Goal: Information Seeking & Learning: Check status

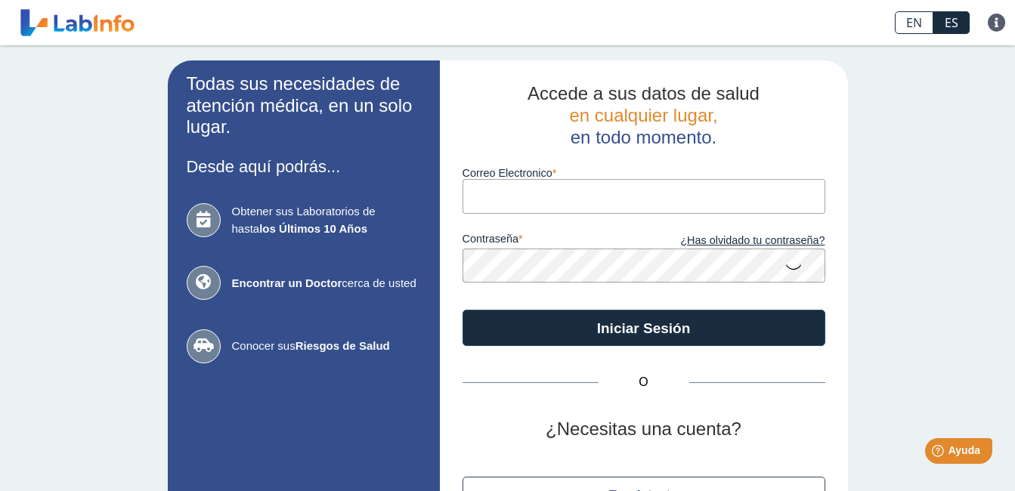
click at [545, 207] on input "Correo Electronico" at bounding box center [644, 196] width 363 height 34
type input "[EMAIL_ADDRESS][DOMAIN_NAME]"
click at [739, 246] on link "¿Has olvidado tu contraseña?" at bounding box center [734, 241] width 181 height 17
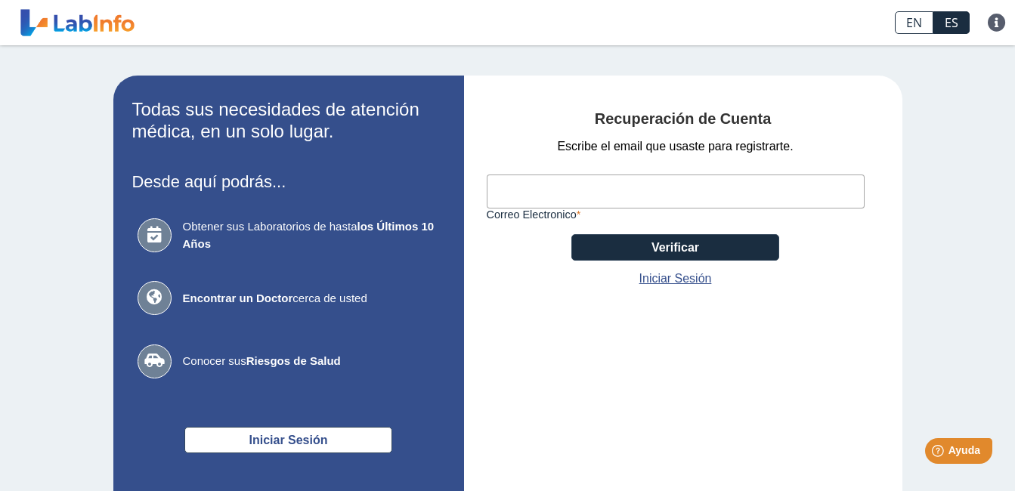
click at [514, 195] on input "Correo Electronico" at bounding box center [676, 192] width 378 height 34
type input "[EMAIL_ADDRESS][DOMAIN_NAME]"
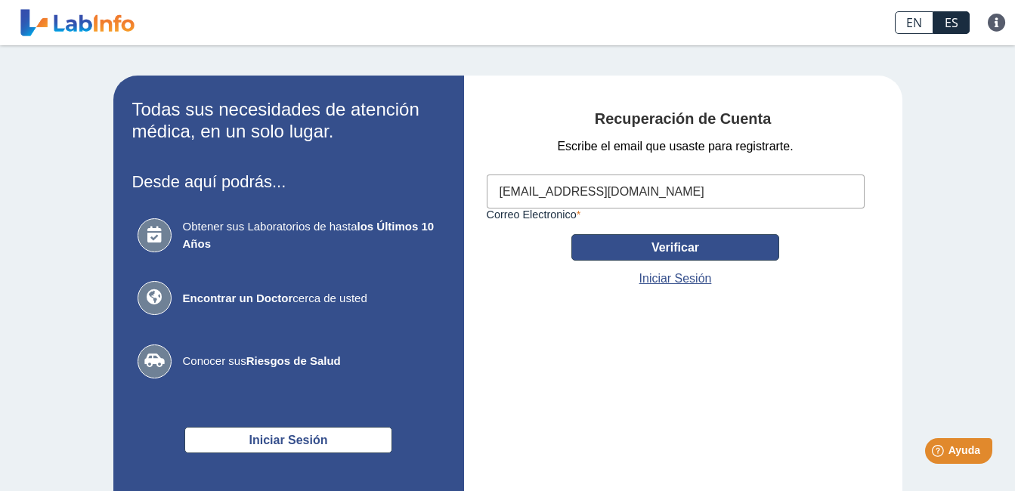
click at [670, 247] on button "Verificar" at bounding box center [675, 247] width 208 height 26
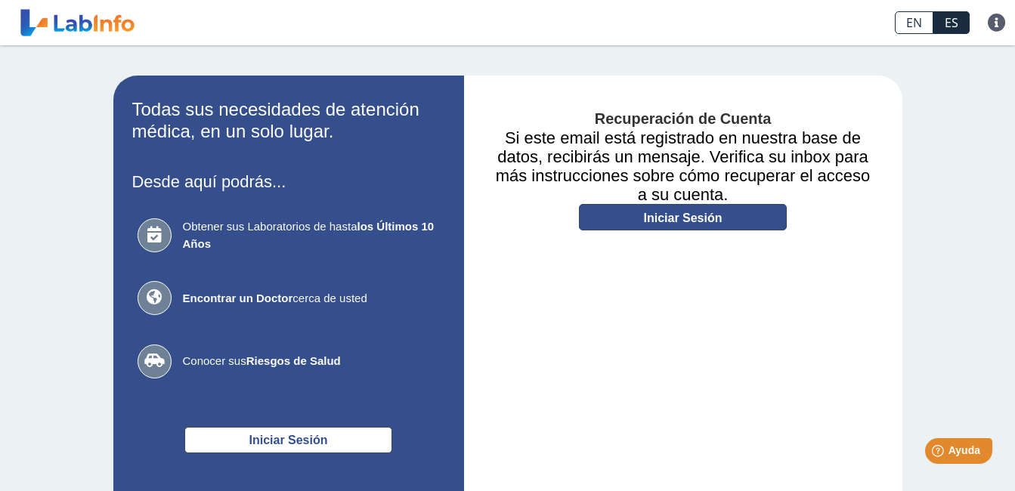
click at [699, 215] on link "Iniciar Sesión" at bounding box center [683, 217] width 208 height 26
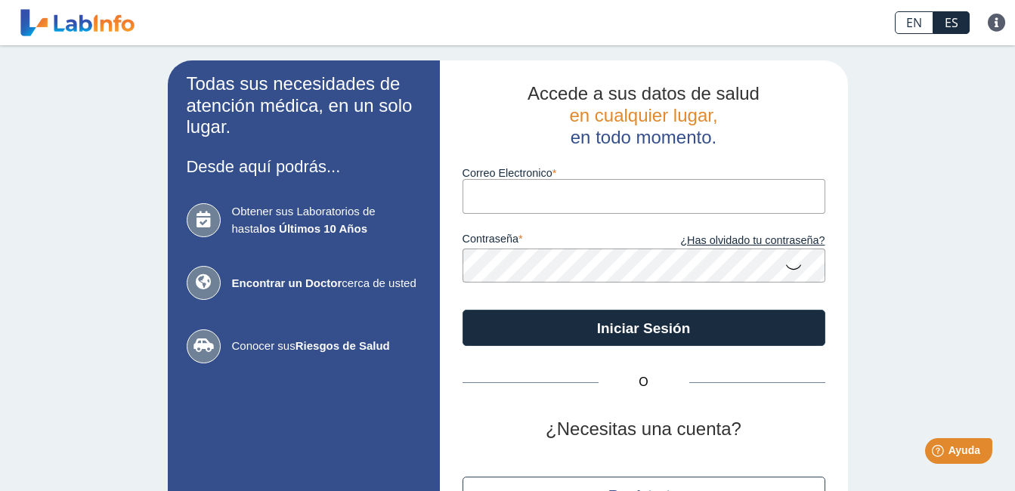
click at [534, 202] on input "Correo Electronico" at bounding box center [644, 196] width 363 height 34
type input "[EMAIL_ADDRESS][DOMAIN_NAME]"
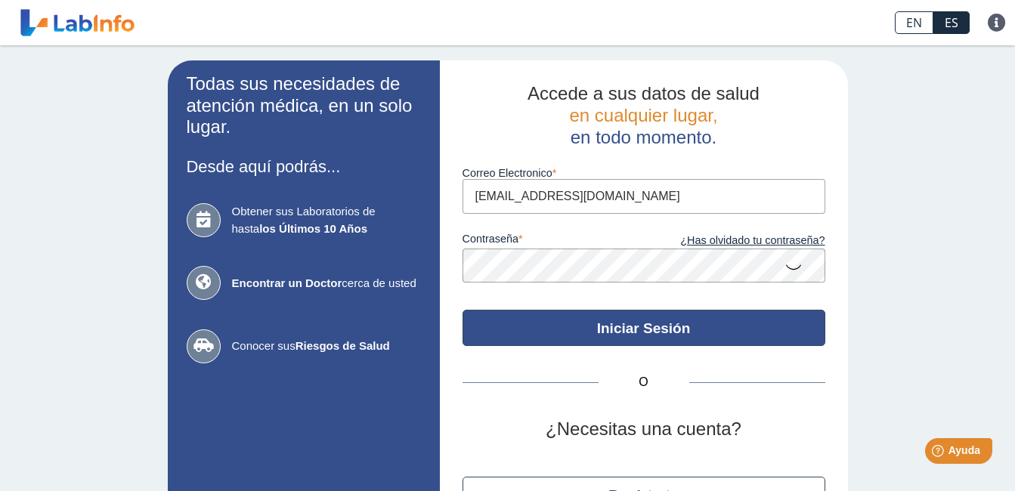
click at [602, 339] on button "Iniciar Sesión" at bounding box center [644, 328] width 363 height 36
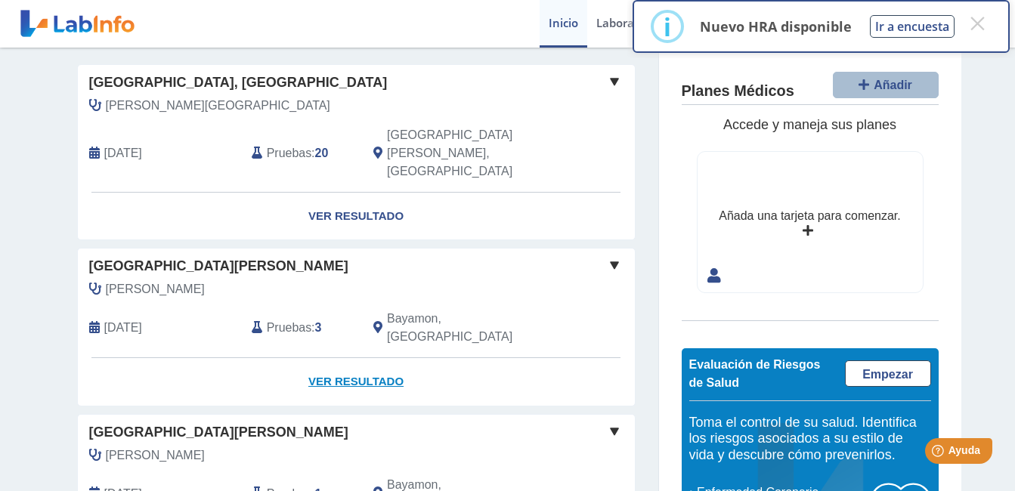
scroll to position [76, 0]
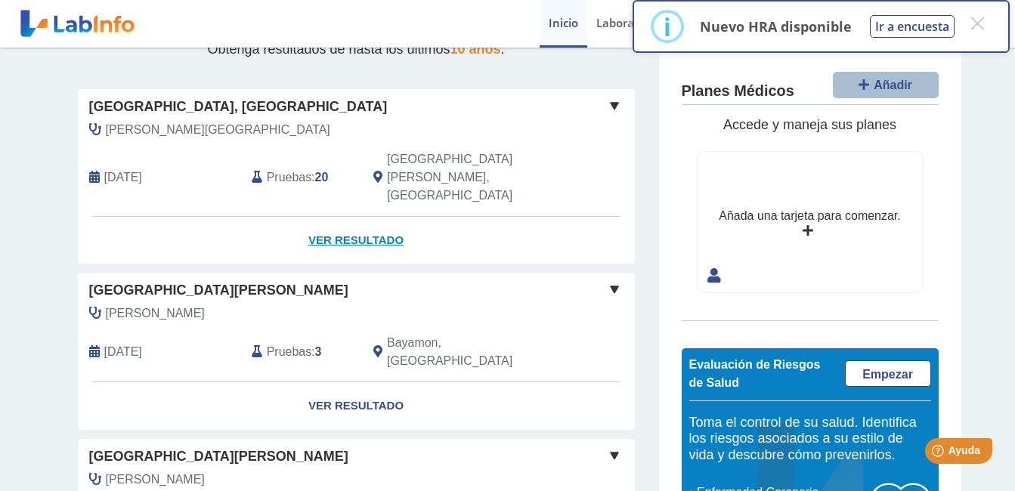
click at [345, 217] on link "Ver Resultado" at bounding box center [356, 241] width 557 height 48
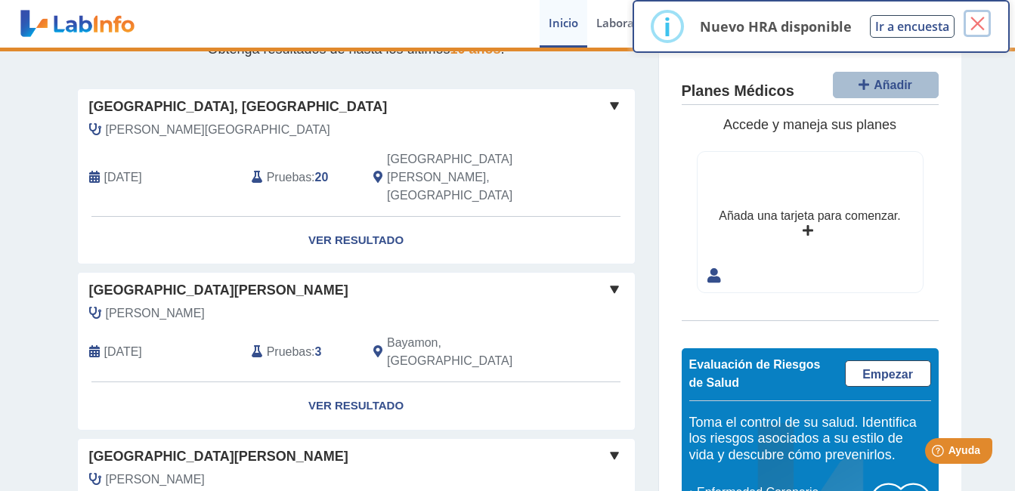
click at [982, 20] on button "×" at bounding box center [977, 23] width 27 height 27
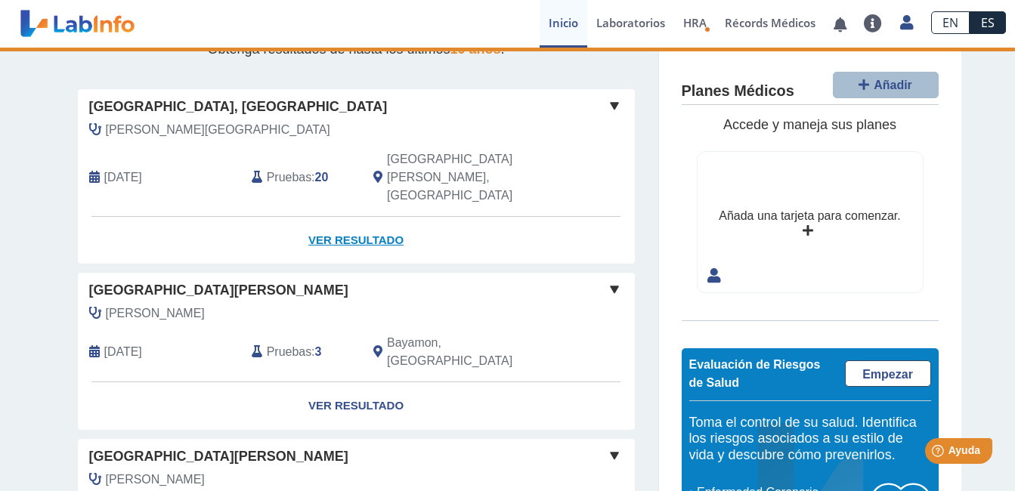
click at [339, 217] on link "Ver Resultado" at bounding box center [356, 241] width 557 height 48
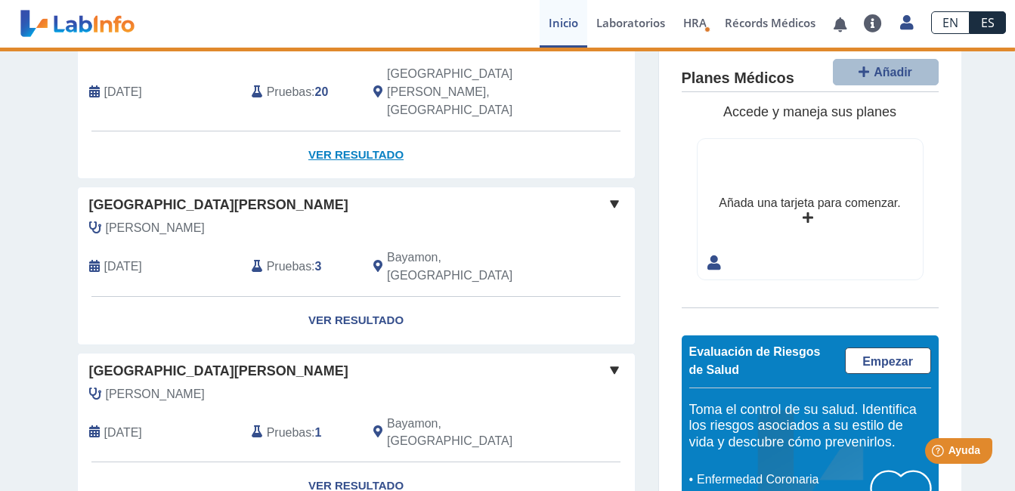
scroll to position [162, 0]
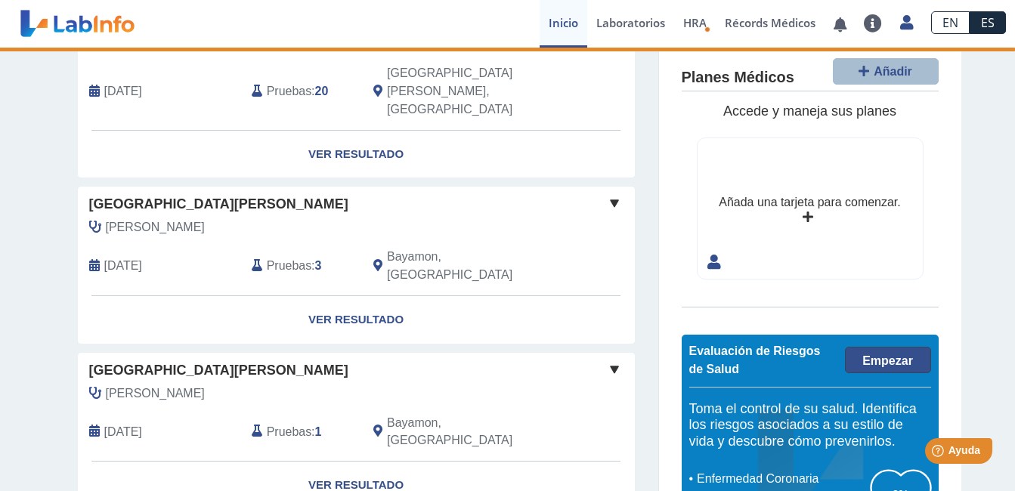
click at [891, 355] on span "Empezar" at bounding box center [887, 361] width 51 height 13
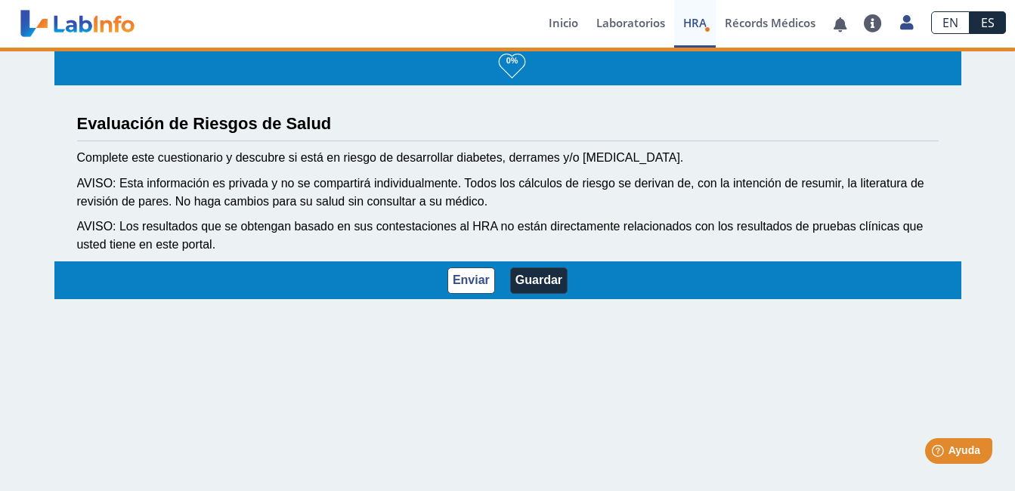
scroll to position [2, 0]
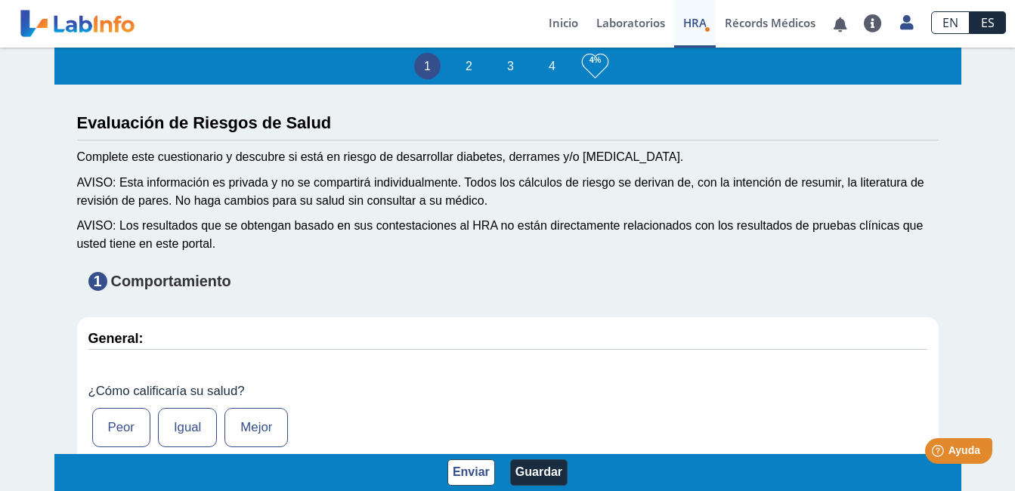
click at [260, 436] on label "Mejor" at bounding box center [255, 427] width 63 height 39
click at [0, 0] on input "Mejor" at bounding box center [0, 0] width 0 height 0
click at [472, 475] on button "Enviar" at bounding box center [471, 473] width 48 height 26
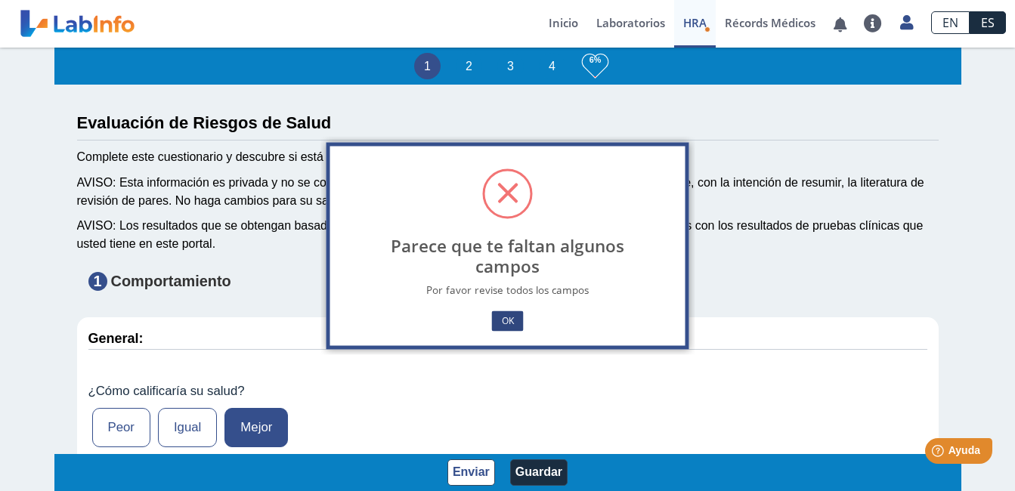
click at [506, 322] on button "OK" at bounding box center [507, 321] width 32 height 20
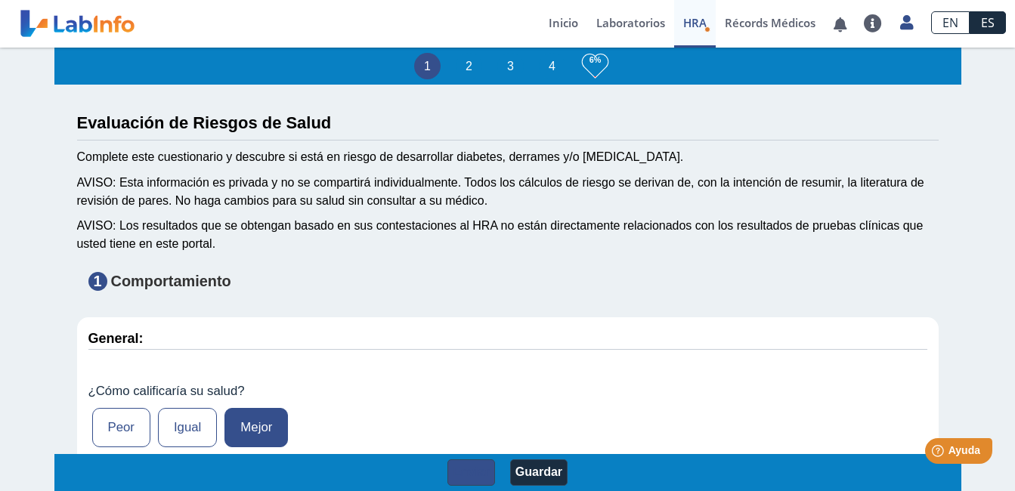
scroll to position [0, 0]
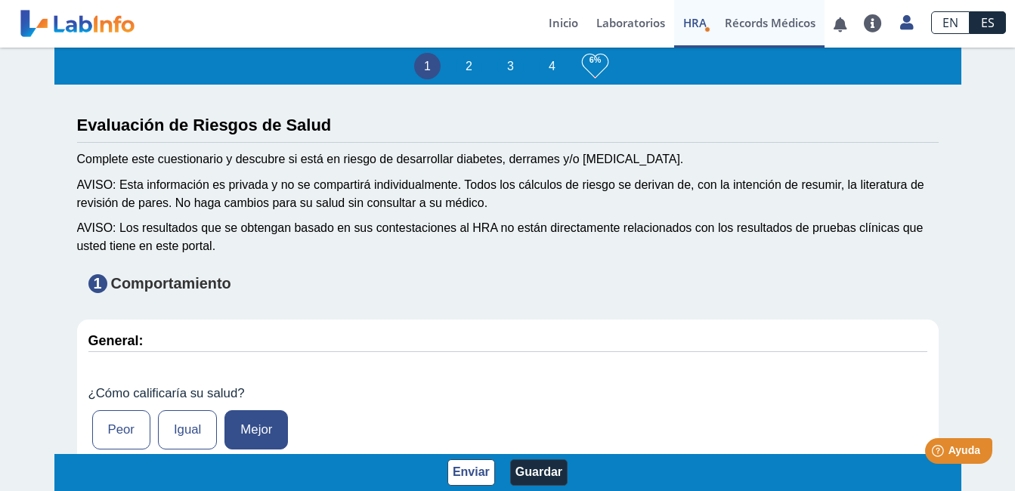
click at [764, 23] on link "Récords Médicos" at bounding box center [770, 24] width 109 height 48
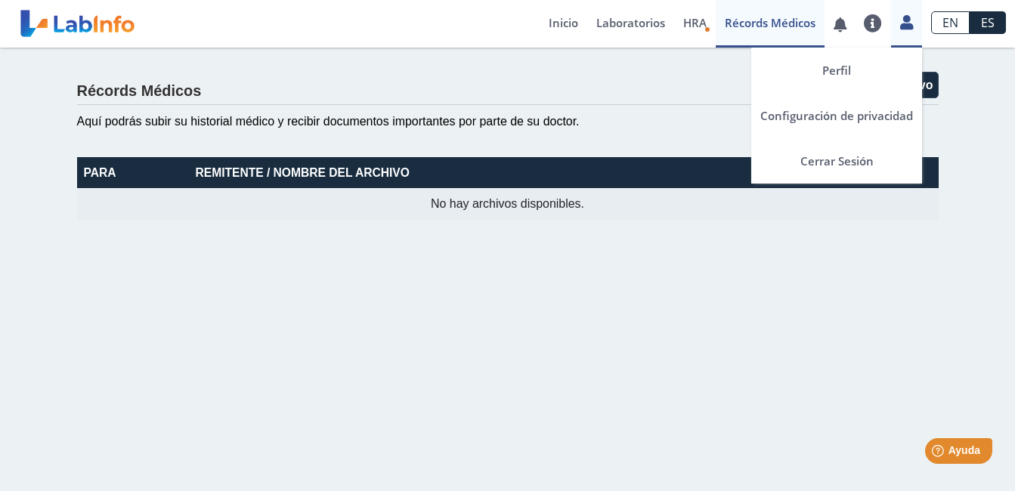
click at [905, 23] on icon at bounding box center [906, 22] width 13 height 11
click at [847, 68] on link "Perfil" at bounding box center [836, 70] width 171 height 45
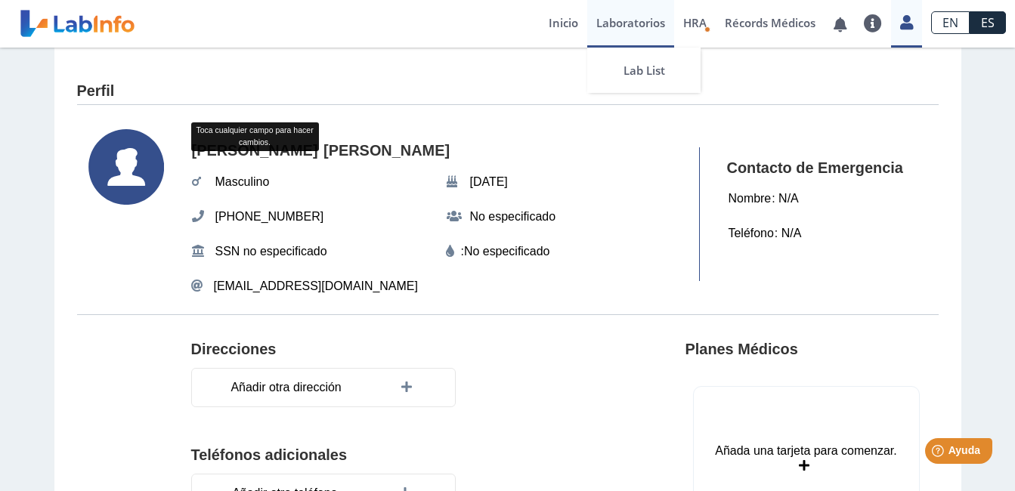
click at [627, 26] on link "Laboratorios" at bounding box center [630, 24] width 87 height 48
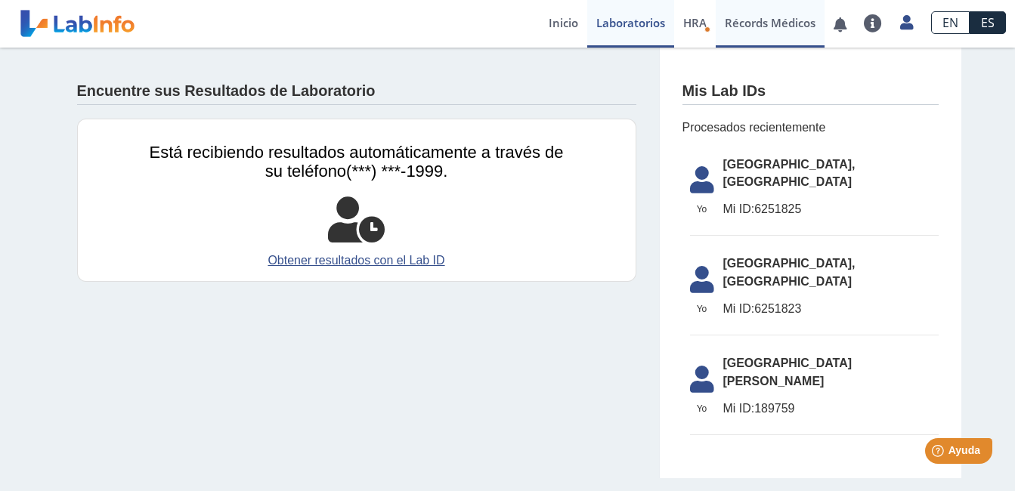
click at [760, 19] on body "¡Todo al día! No hay notificaciones. Preguntas Frecuentes Política de privacida…" at bounding box center [507, 245] width 1015 height 491
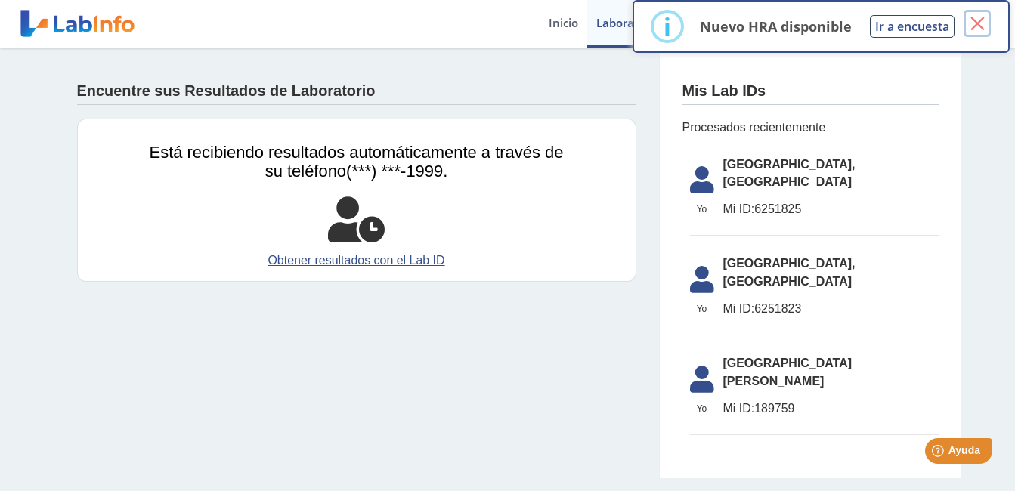
click at [980, 17] on button "×" at bounding box center [977, 23] width 27 height 27
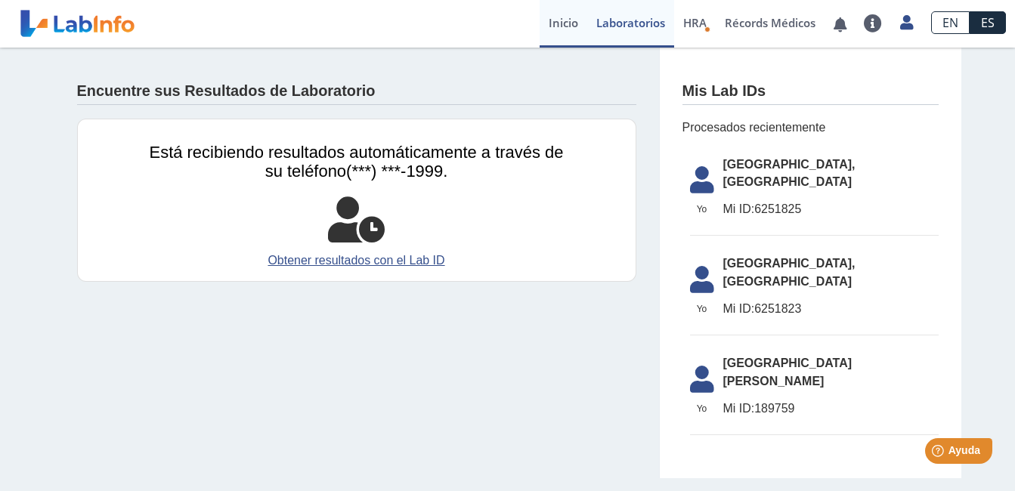
click at [564, 25] on link "Inicio" at bounding box center [564, 24] width 48 height 48
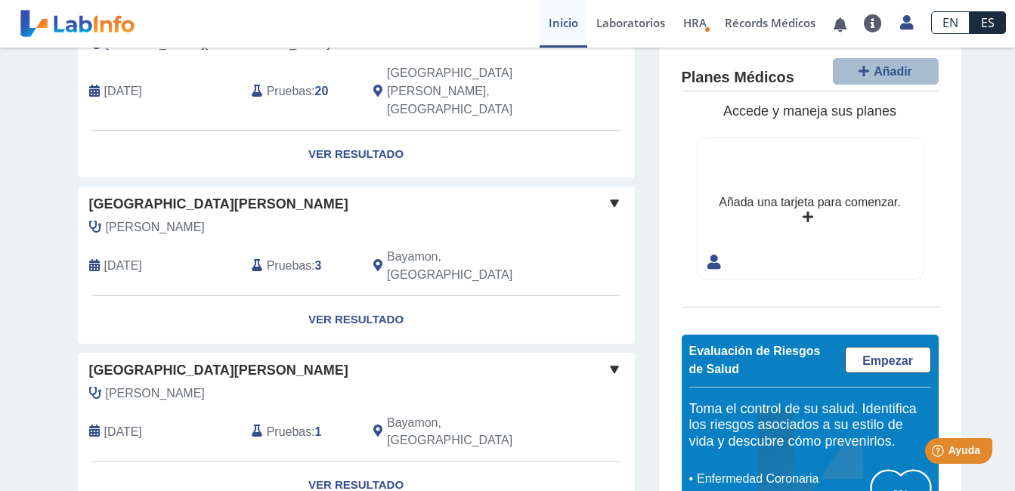
scroll to position [86, 0]
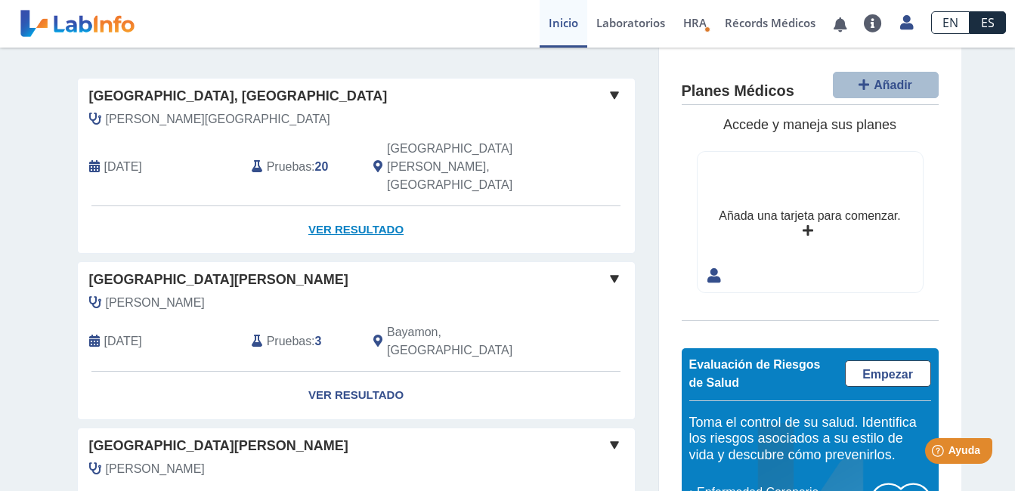
click at [350, 206] on link "Ver Resultado" at bounding box center [356, 230] width 557 height 48
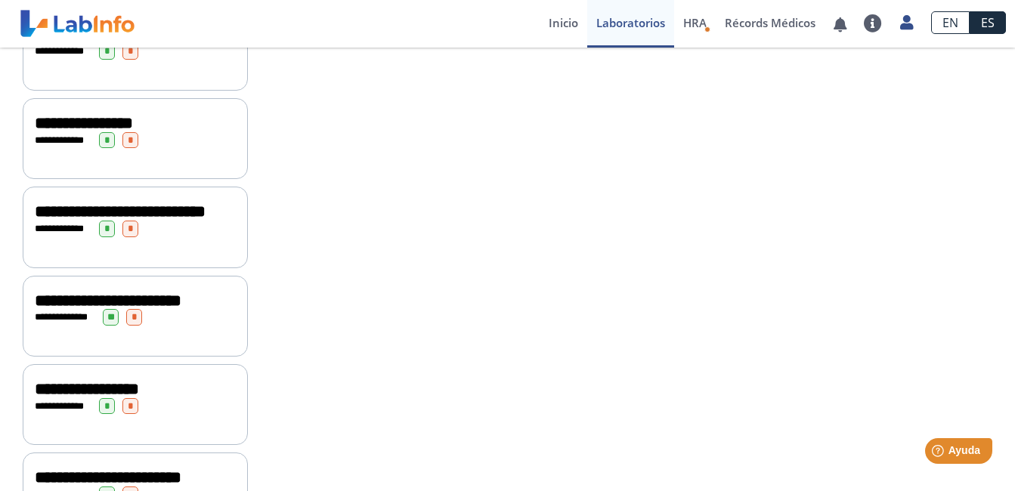
scroll to position [1512, 0]
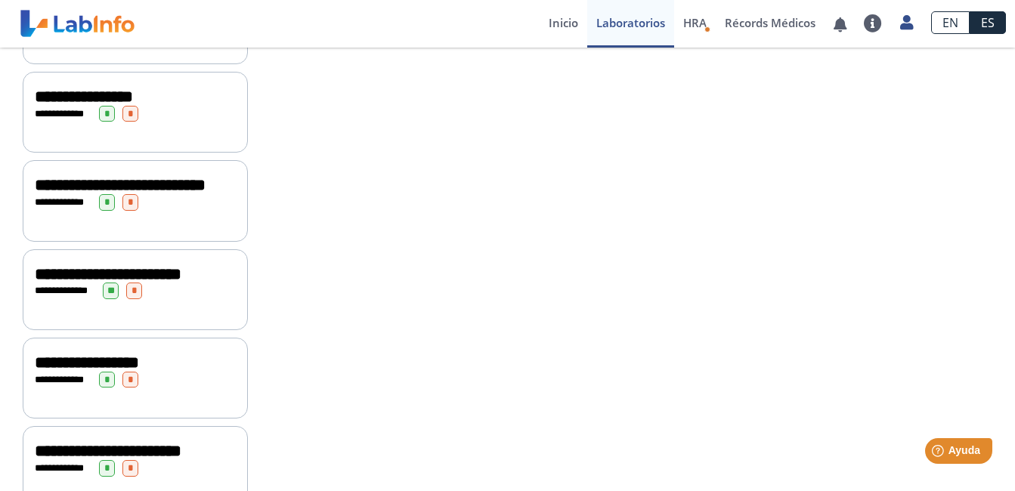
click at [74, 194] on span "**********" at bounding box center [120, 185] width 171 height 17
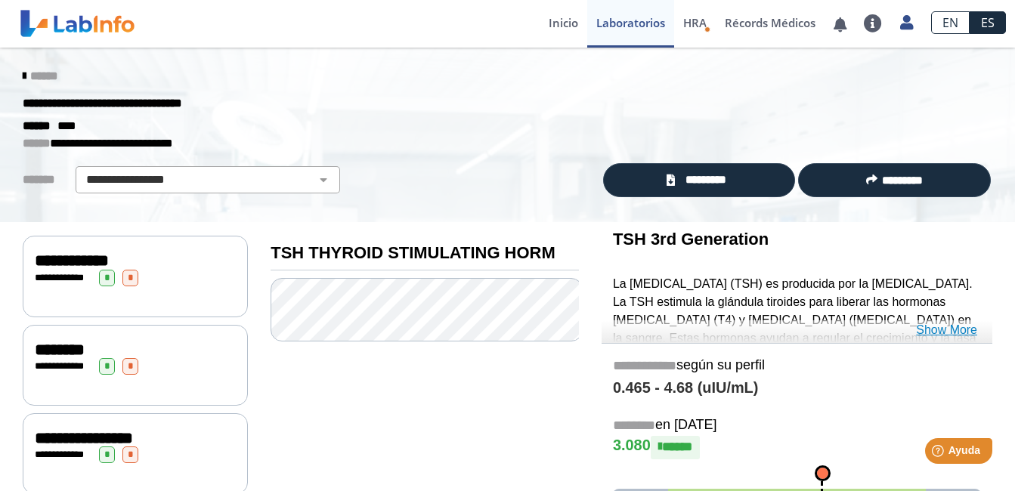
click at [955, 336] on link "Show More" at bounding box center [946, 330] width 61 height 18
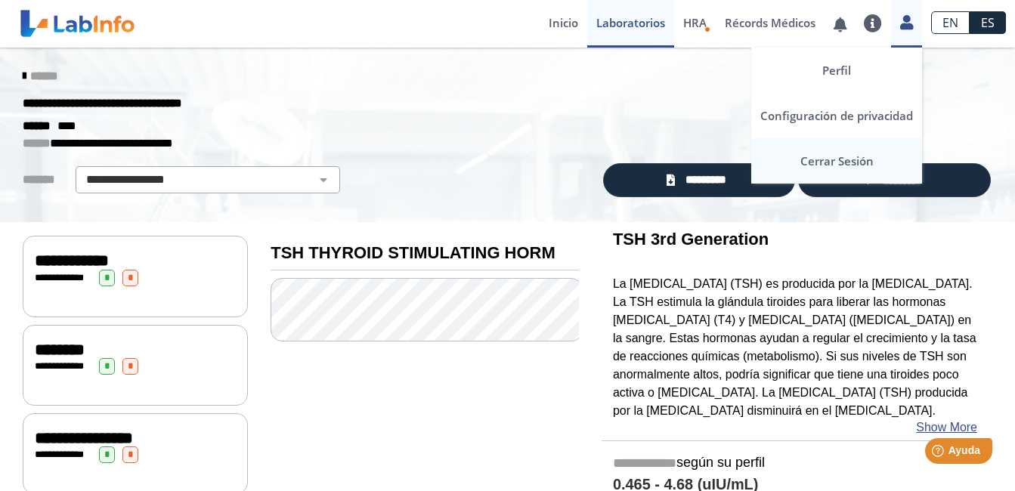
click at [825, 160] on link "Cerrar Sesión" at bounding box center [836, 160] width 171 height 45
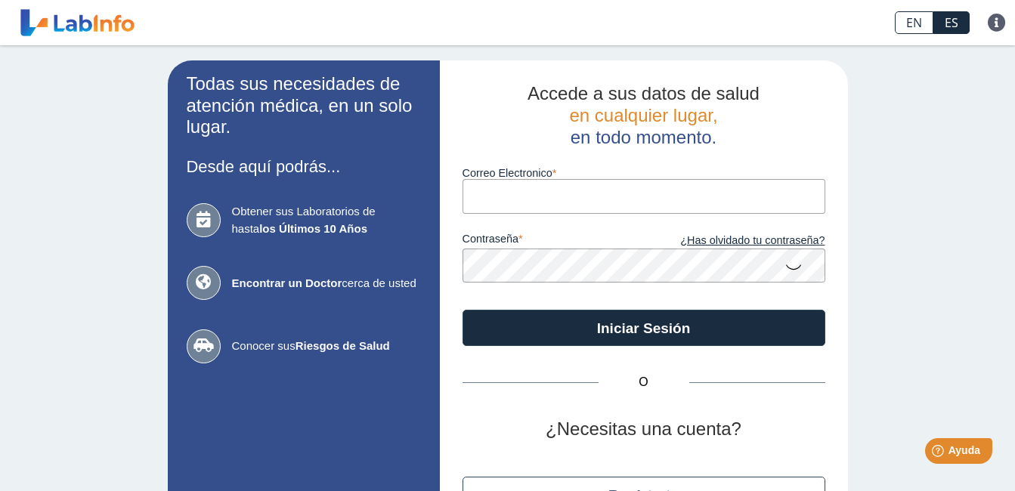
click at [556, 207] on input "Correo Electronico" at bounding box center [644, 196] width 363 height 34
type input "[EMAIL_ADDRESS][DOMAIN_NAME]"
click at [770, 243] on link "¿Has olvidado tu contraseña?" at bounding box center [734, 241] width 181 height 17
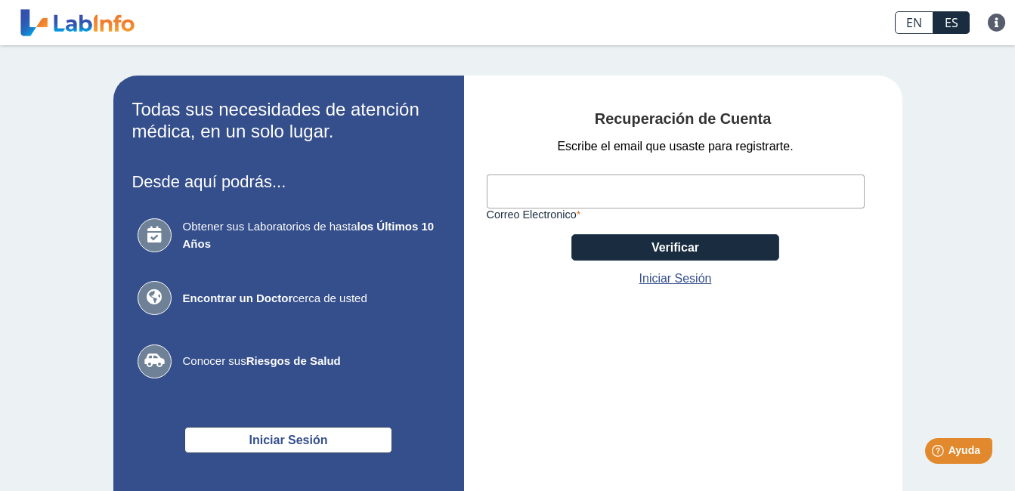
click at [522, 192] on input "Correo Electronico" at bounding box center [676, 192] width 378 height 34
type input "[EMAIL_ADDRESS][DOMAIN_NAME]"
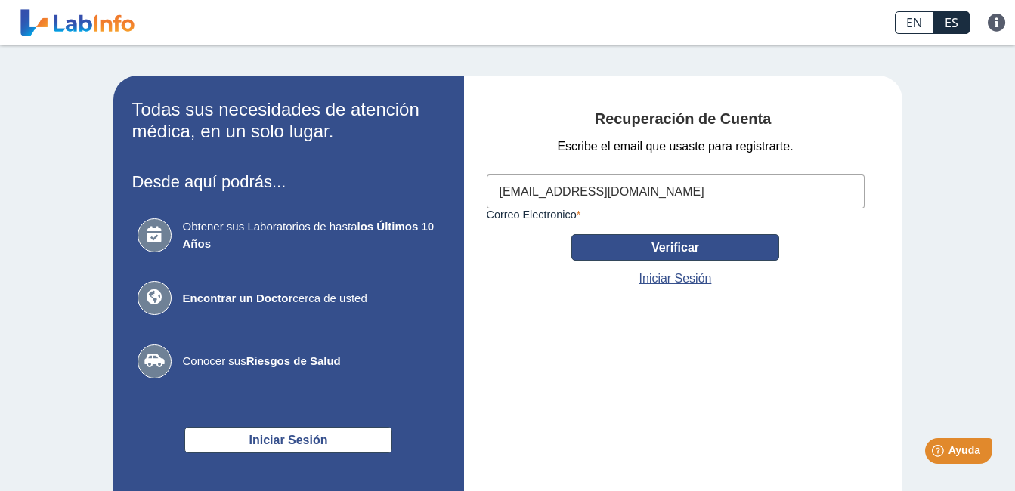
click at [708, 252] on button "Verificar" at bounding box center [675, 247] width 208 height 26
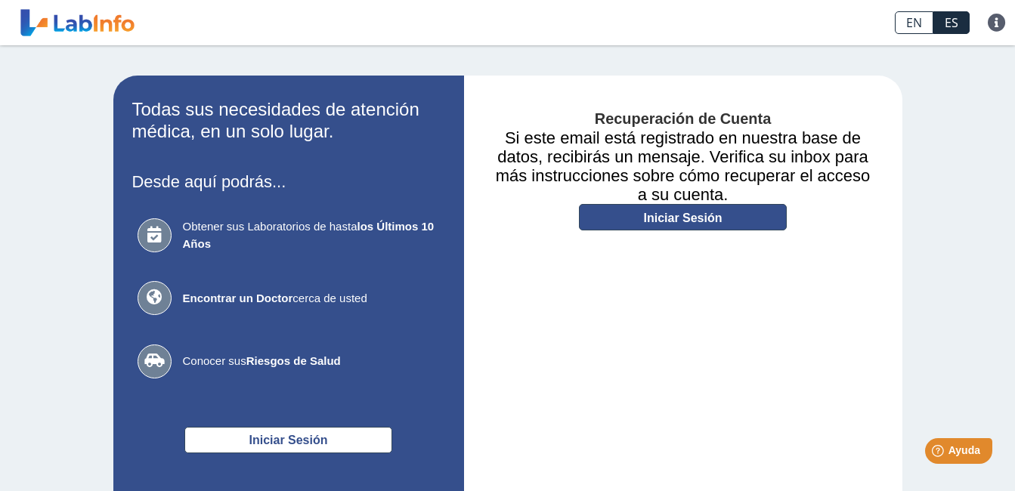
click at [668, 210] on link "Iniciar Sesión" at bounding box center [683, 217] width 208 height 26
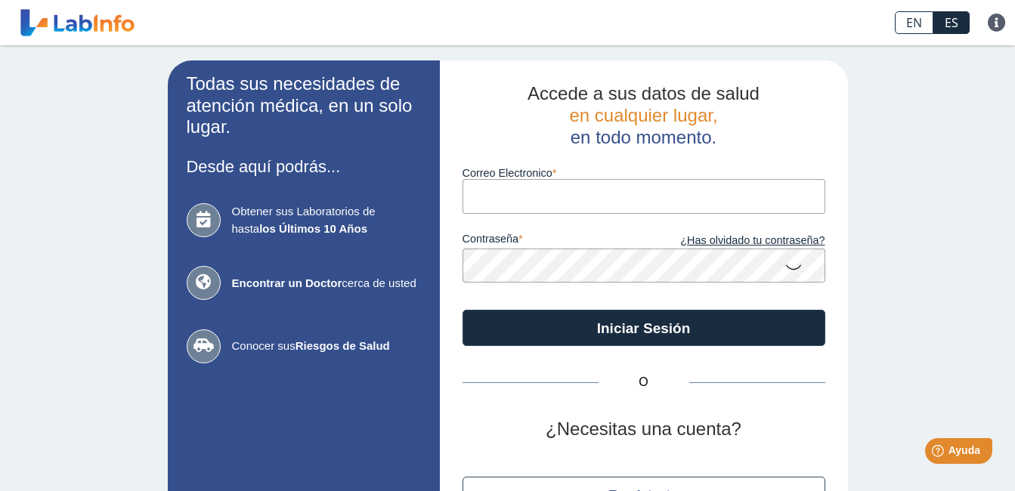
click at [550, 196] on input "Correo Electronico" at bounding box center [644, 196] width 363 height 34
type input "[EMAIL_ADDRESS][DOMAIN_NAME]"
